Goal: Task Accomplishment & Management: Use online tool/utility

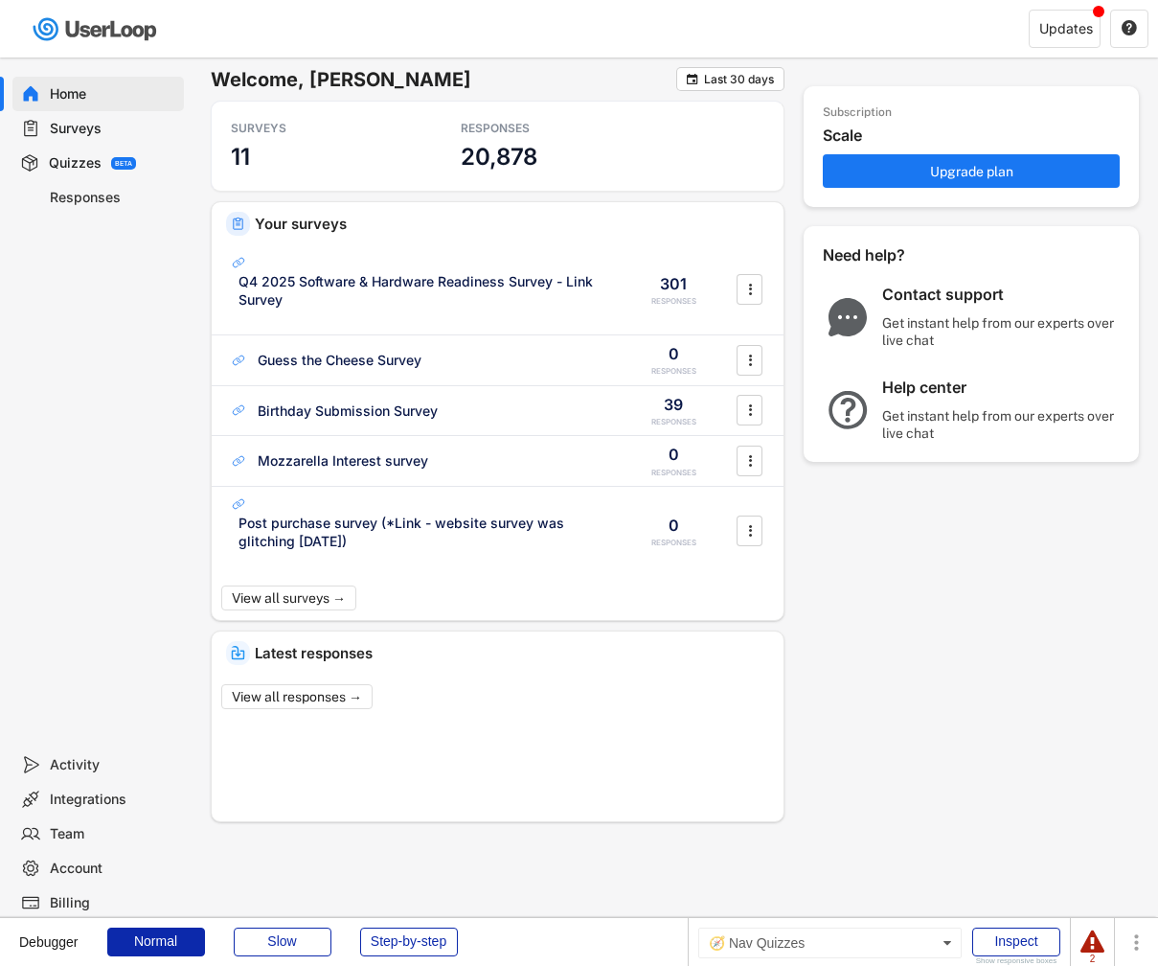
click at [112, 160] on div "BETA" at bounding box center [123, 163] width 25 height 12
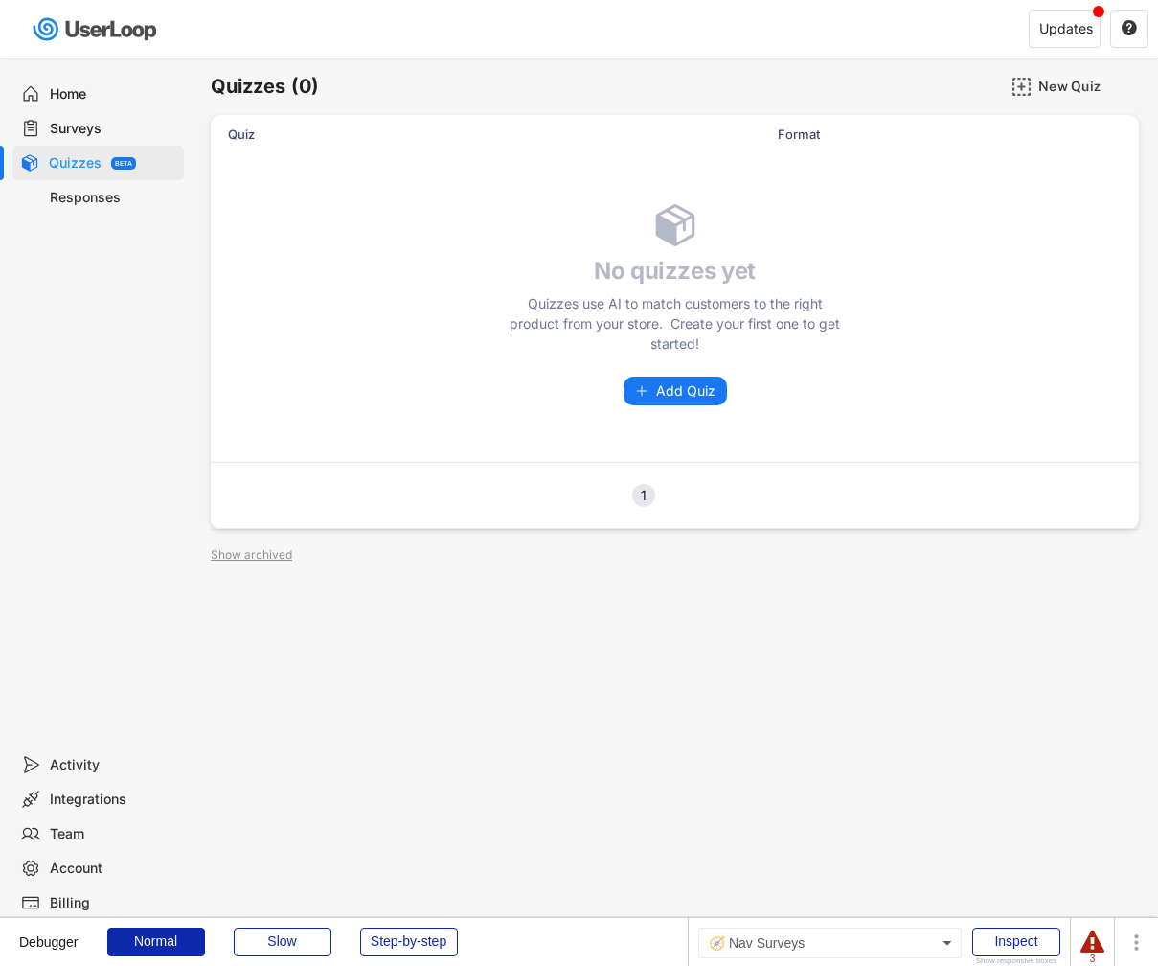
click at [105, 137] on div "Surveys" at bounding box center [98, 128] width 172 height 34
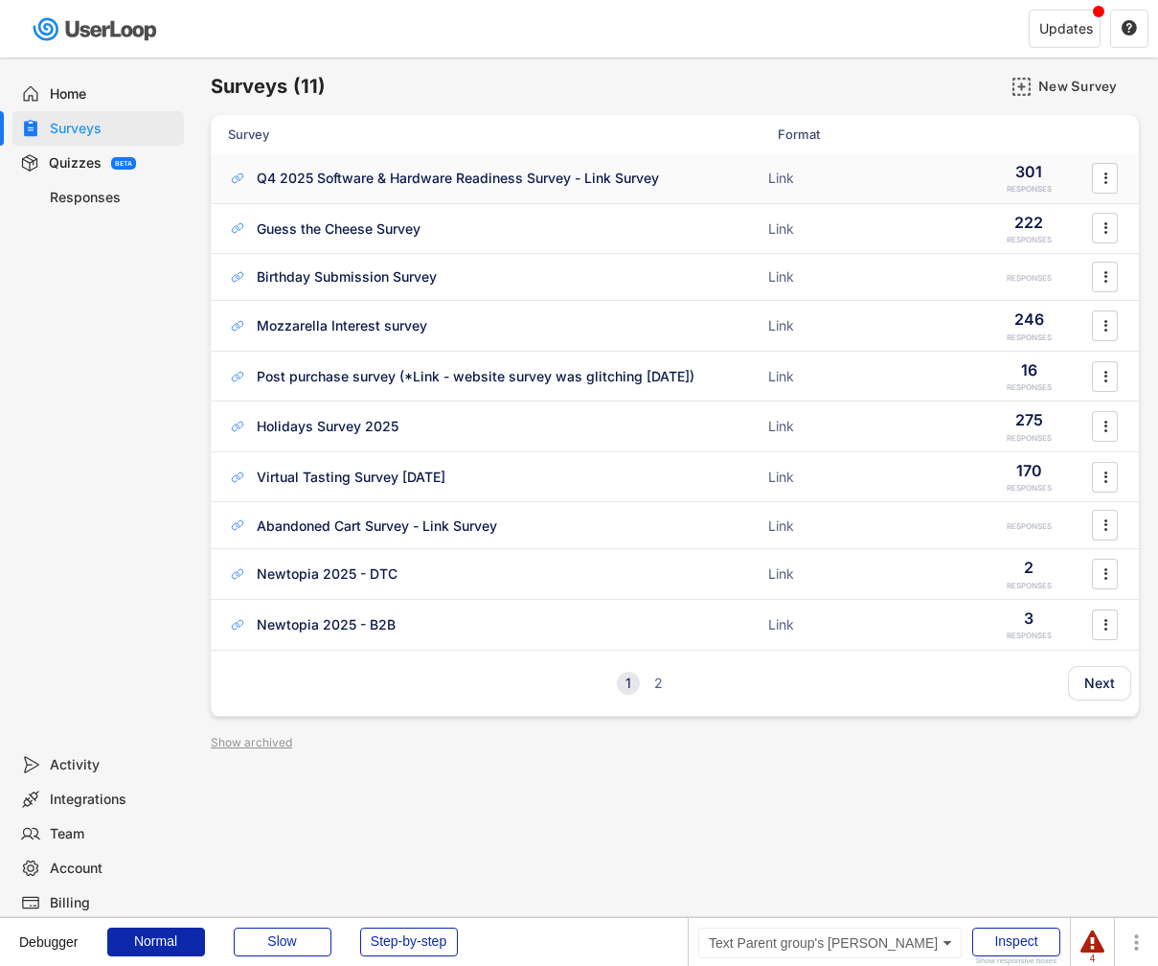
click at [410, 185] on div "Q4 2025 Software & Hardware Readiness Survey - Link Survey" at bounding box center [458, 178] width 402 height 19
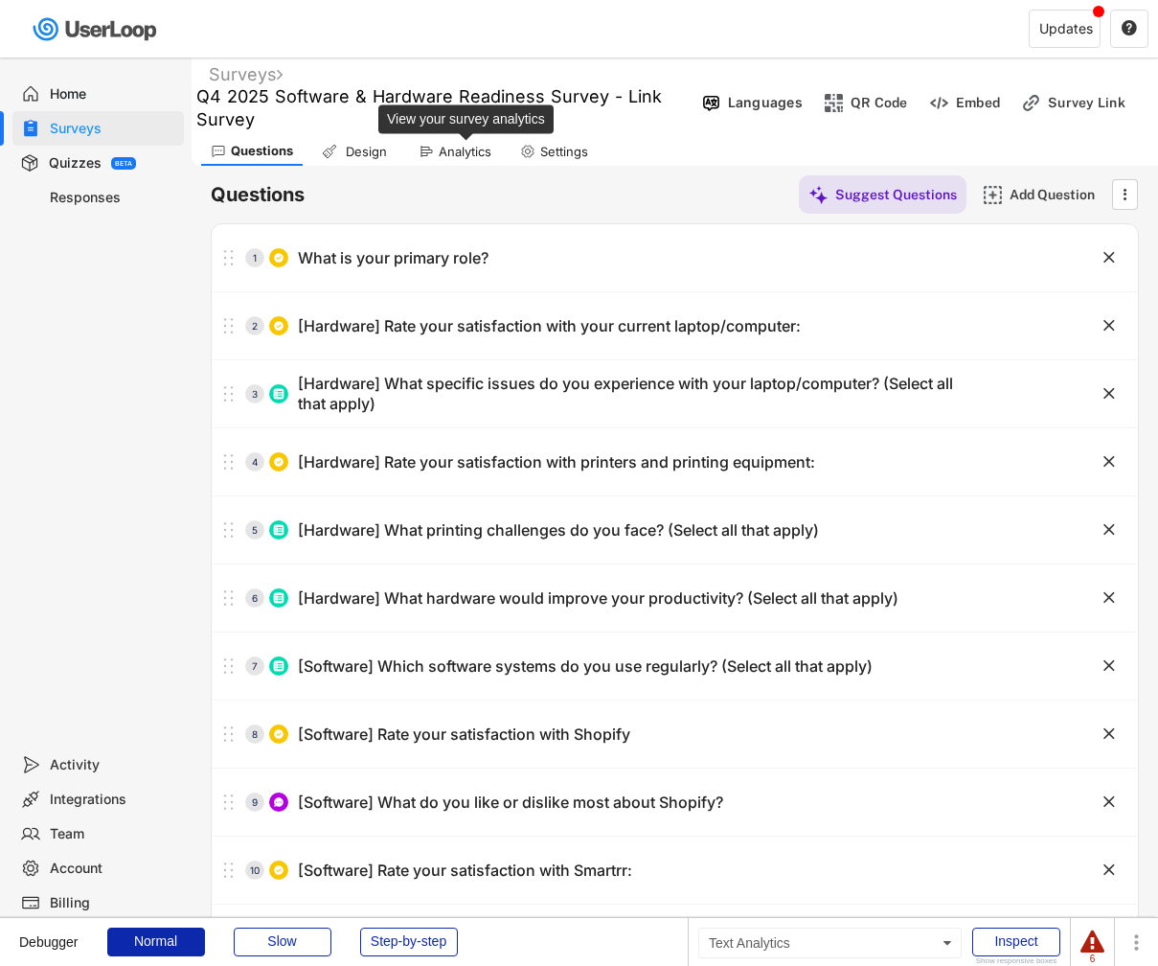
click at [478, 149] on div "Analytics" at bounding box center [465, 152] width 53 height 16
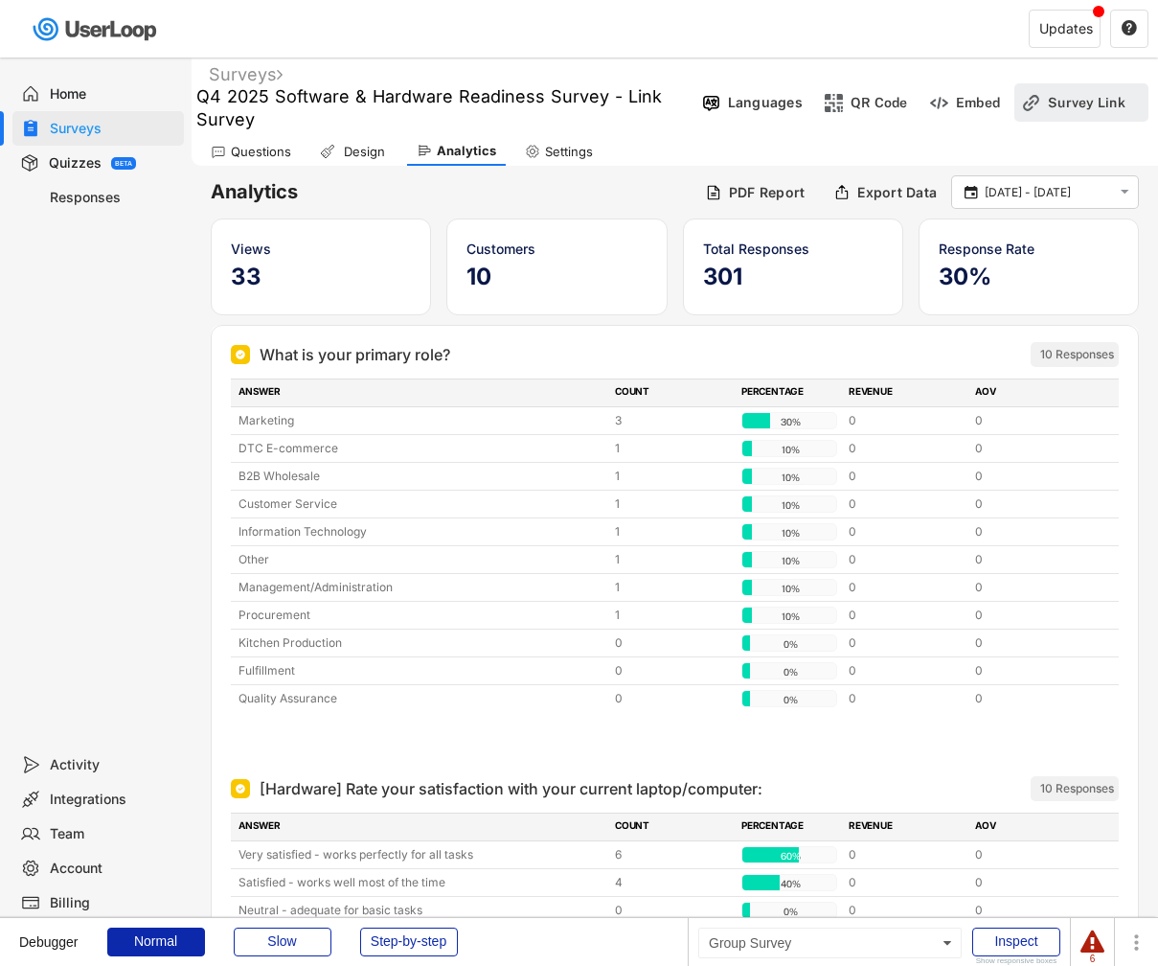
click at [1065, 106] on div "Survey Link" at bounding box center [1096, 102] width 96 height 17
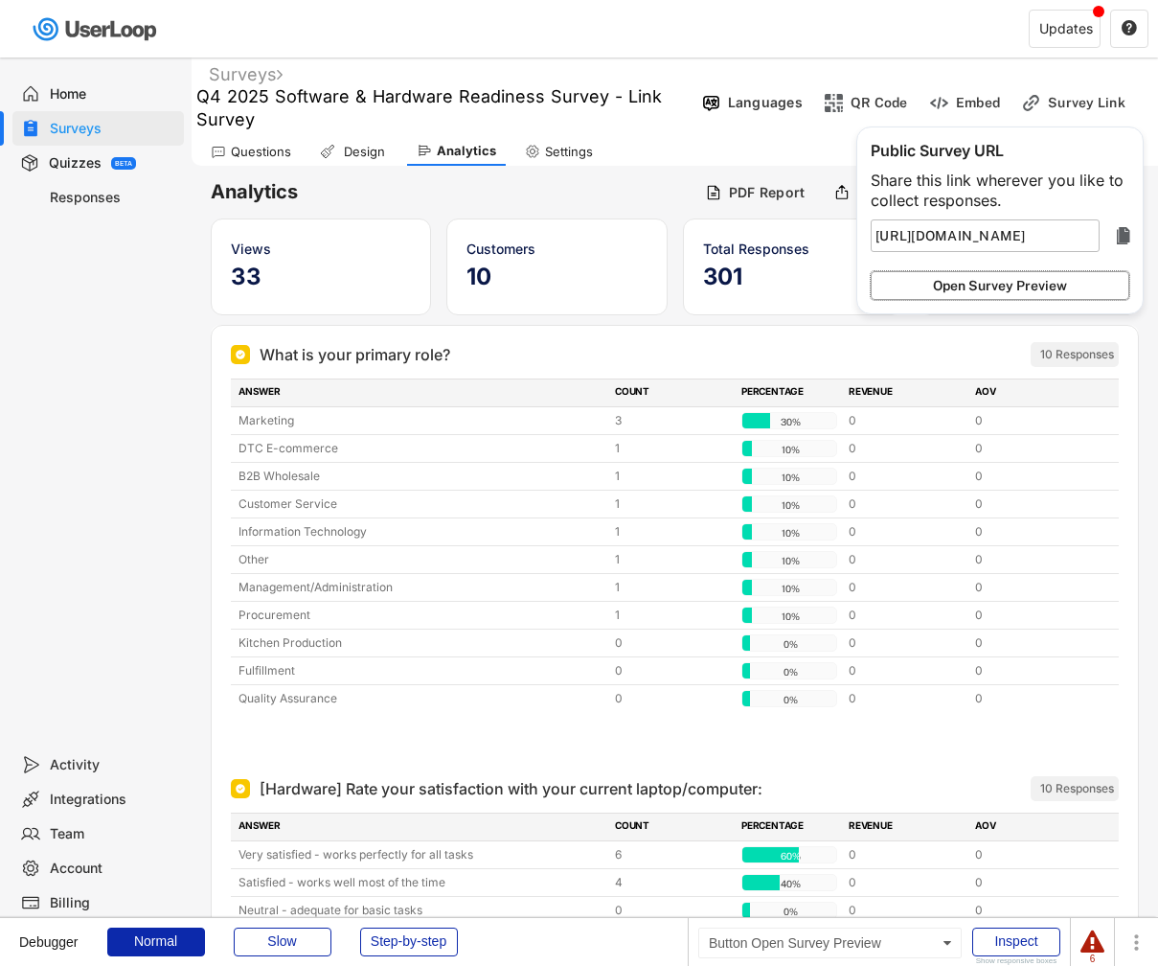
click at [1000, 288] on button "Open Survey Preview" at bounding box center [1000, 285] width 259 height 29
click at [119, 95] on div "Home" at bounding box center [113, 94] width 126 height 18
